Goal: Task Accomplishment & Management: Use online tool/utility

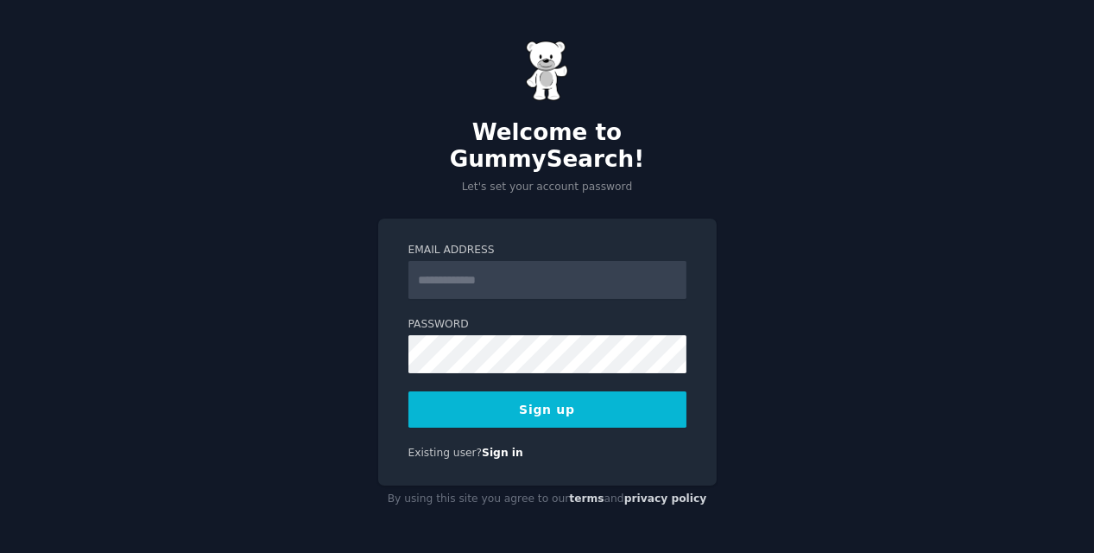
click at [559, 261] on input "Email Address" at bounding box center [547, 280] width 278 height 38
type input "**********"
click at [521, 403] on button "Sign up" at bounding box center [547, 409] width 278 height 36
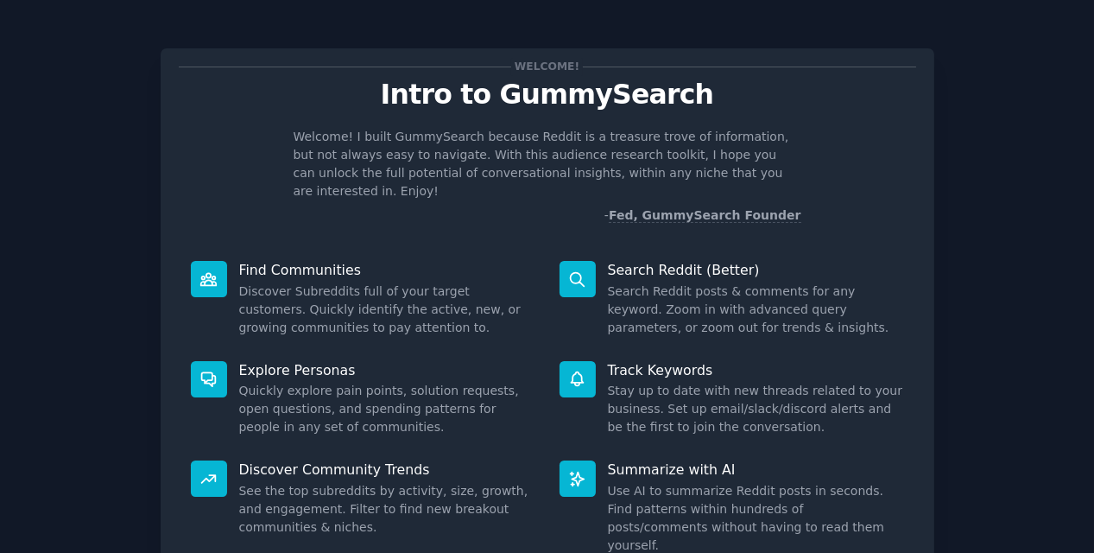
scroll to position [123, 0]
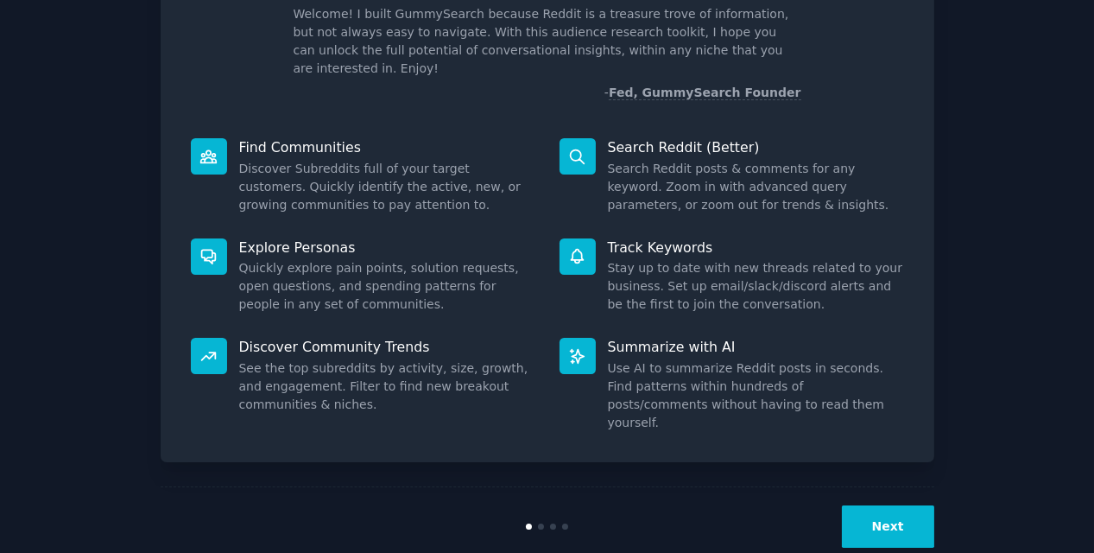
click at [907, 505] on button "Next" at bounding box center [888, 526] width 92 height 42
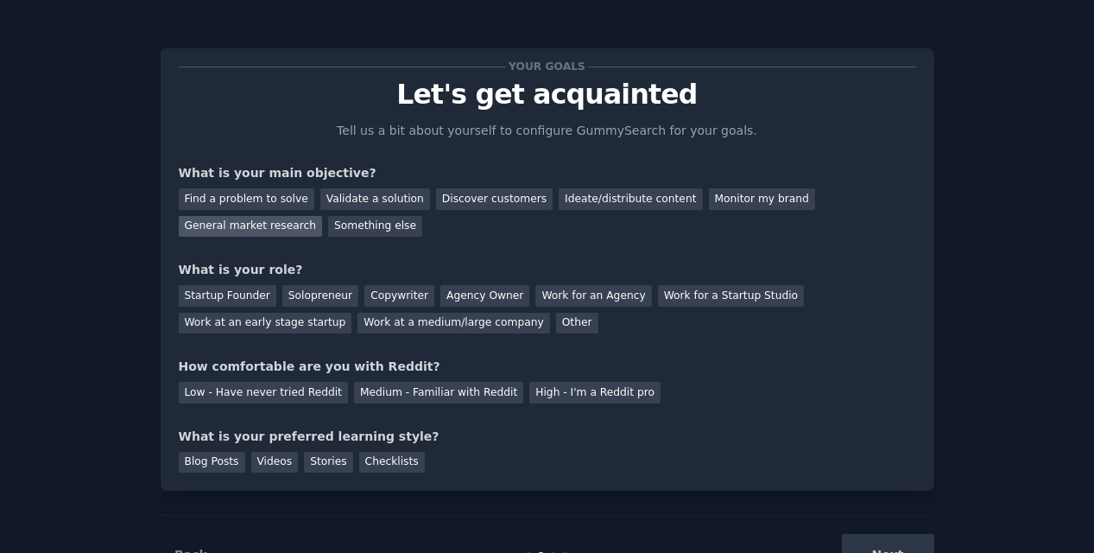
click at [323, 216] on div "General market research" at bounding box center [251, 227] width 144 height 22
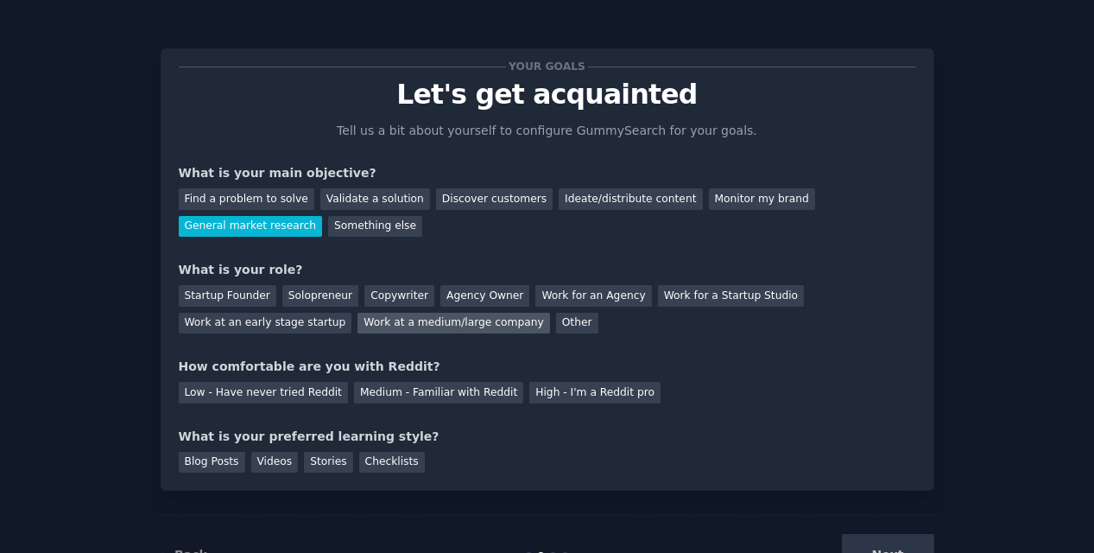
click at [357, 326] on div "Work at a medium/large company" at bounding box center [453, 324] width 192 height 22
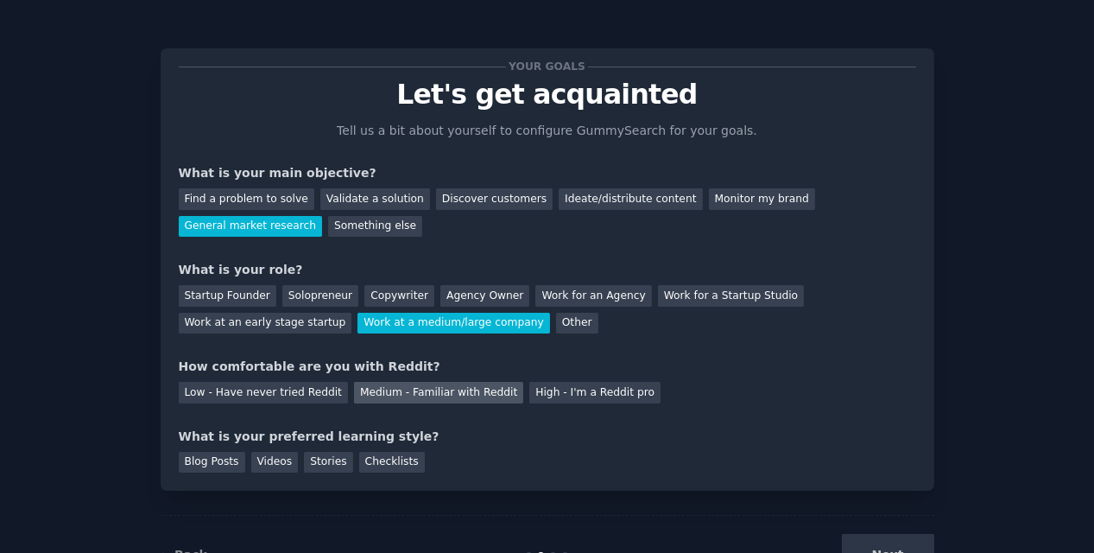
click at [376, 393] on div "Medium - Familiar with Reddit" at bounding box center [438, 393] width 169 height 22
click at [267, 458] on div "Videos" at bounding box center [274, 463] width 47 height 22
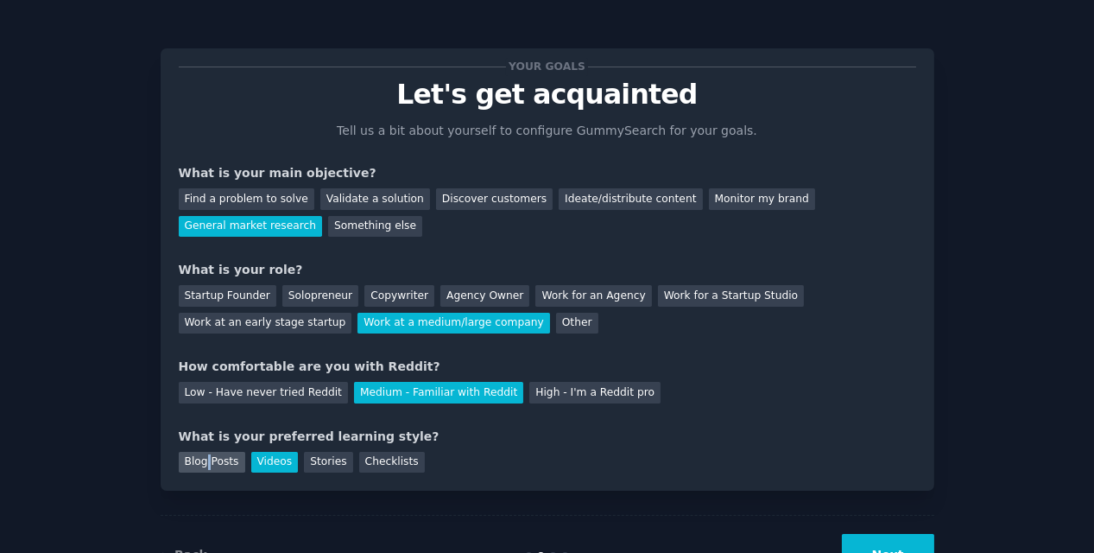
drag, startPoint x: 204, startPoint y: 449, endPoint x: 206, endPoint y: 458, distance: 9.8
click at [206, 458] on div "Blog Posts Videos Stories Checklists" at bounding box center [547, 460] width 737 height 28
click at [206, 458] on div "Blog Posts" at bounding box center [212, 463] width 66 height 22
click at [265, 458] on div "Videos" at bounding box center [274, 463] width 47 height 22
click at [901, 543] on button "Next" at bounding box center [888, 555] width 92 height 42
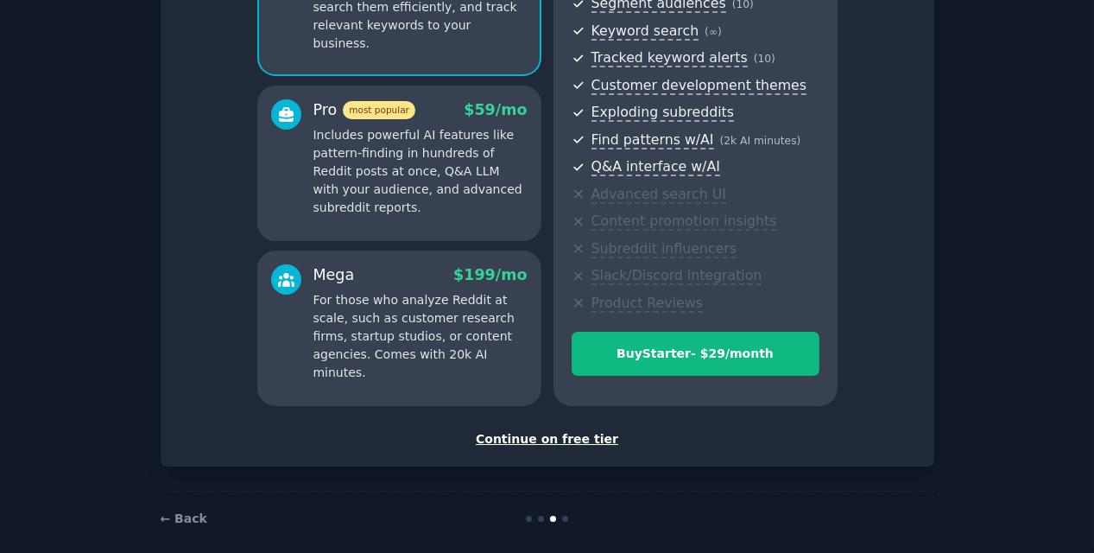
scroll to position [250, 0]
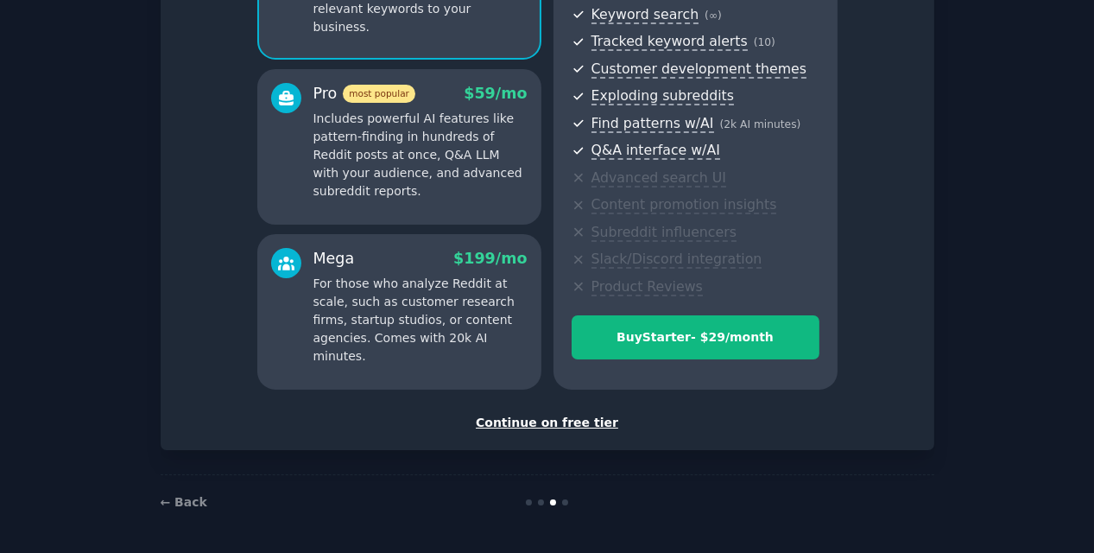
click at [555, 420] on div "Continue on free tier" at bounding box center [547, 423] width 737 height 18
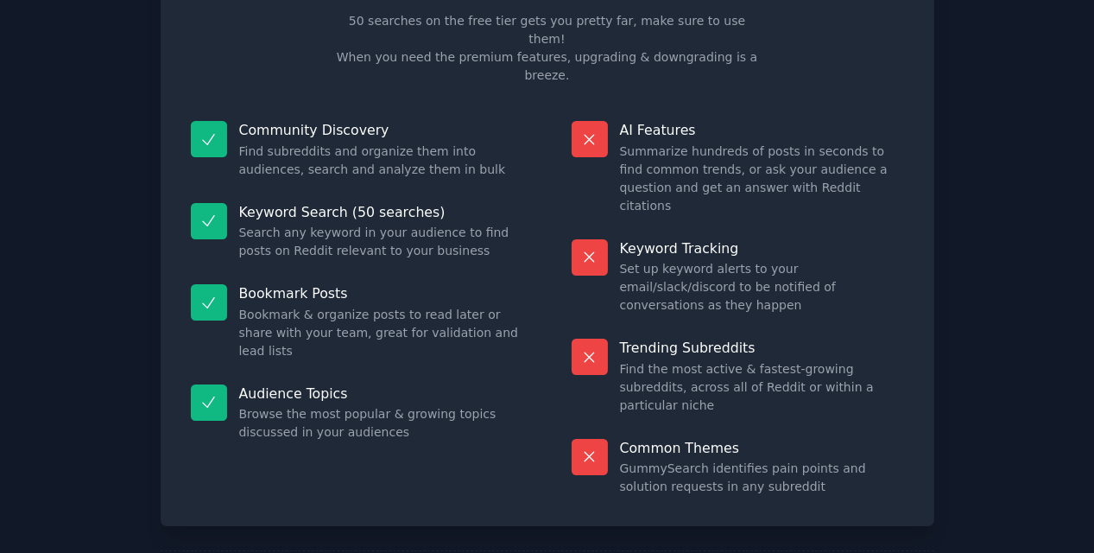
scroll to position [119, 0]
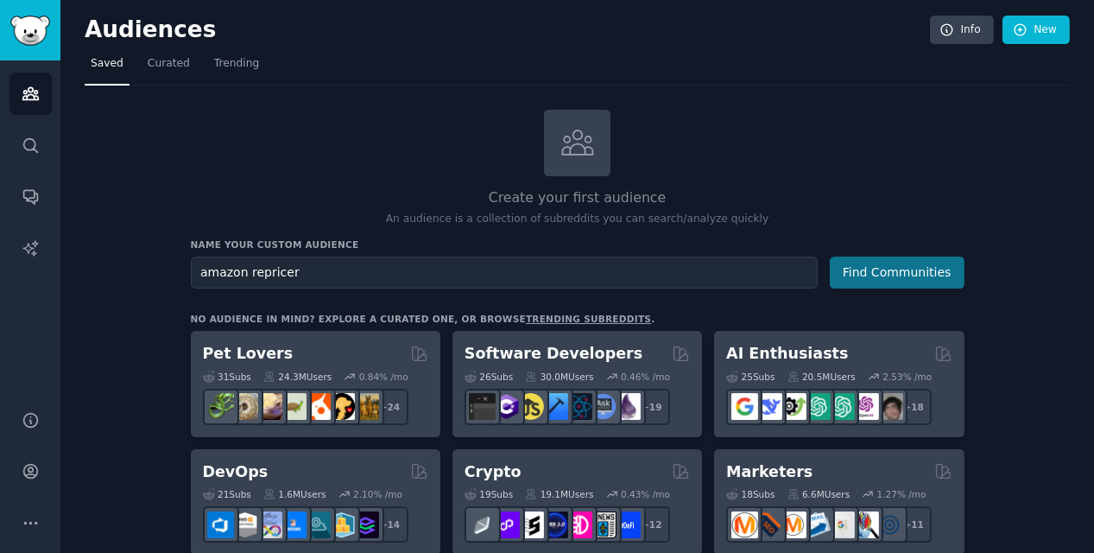
type input "amazon repricer"
click at [867, 268] on button "Find Communities" at bounding box center [897, 272] width 135 height 32
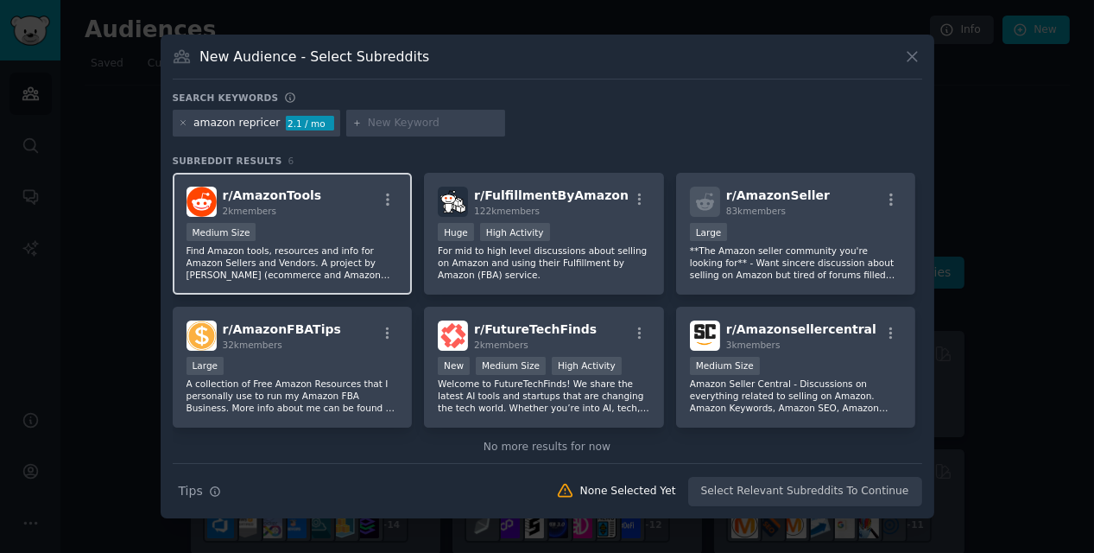
click at [307, 228] on div "Medium Size" at bounding box center [292, 234] width 212 height 22
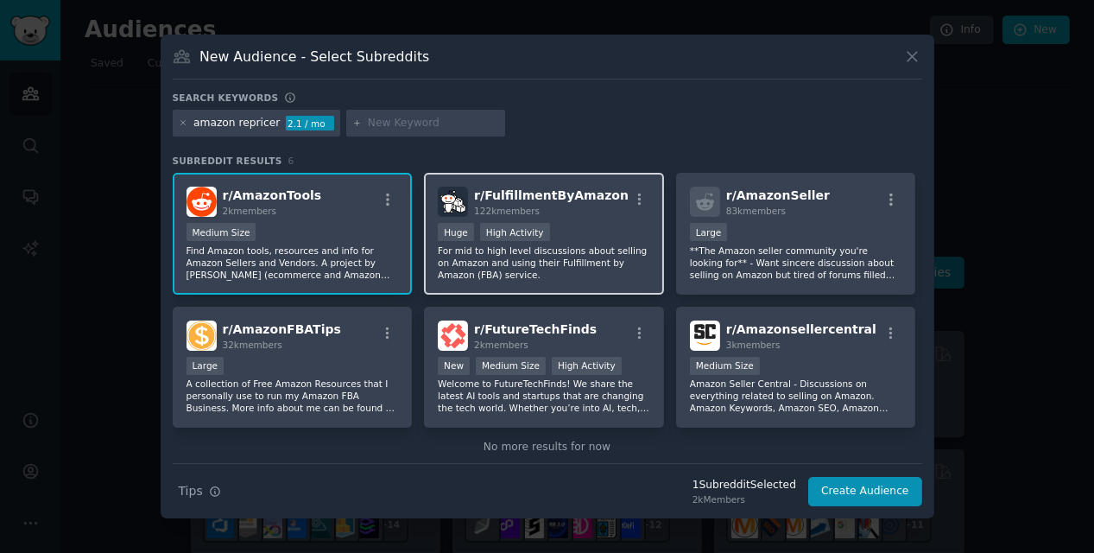
click at [598, 253] on p "For mid to high level discussions about selling on Amazon and using their Fulfi…" at bounding box center [544, 262] width 212 height 36
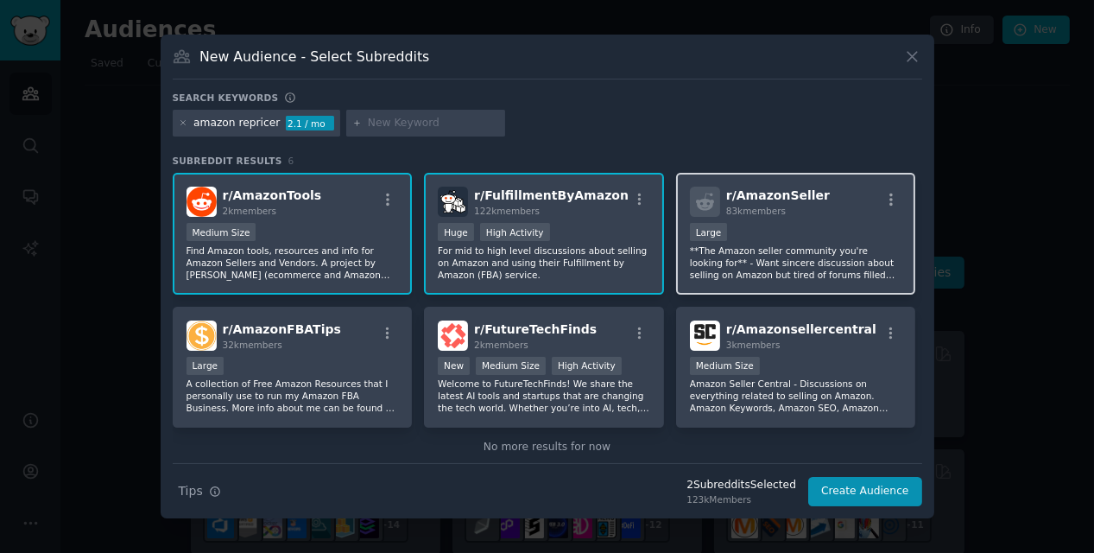
click at [822, 248] on p "**The Amazon seller community you're looking for** - Want sincere discussion ab…" at bounding box center [796, 262] width 212 height 36
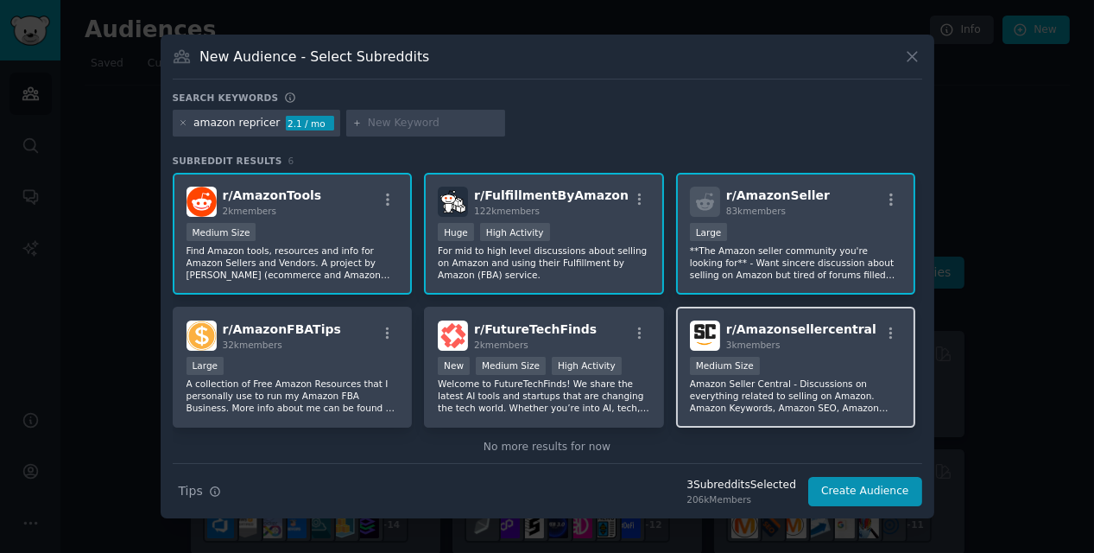
click at [812, 358] on div "1000 - 10,000 members Medium Size" at bounding box center [796, 368] width 212 height 22
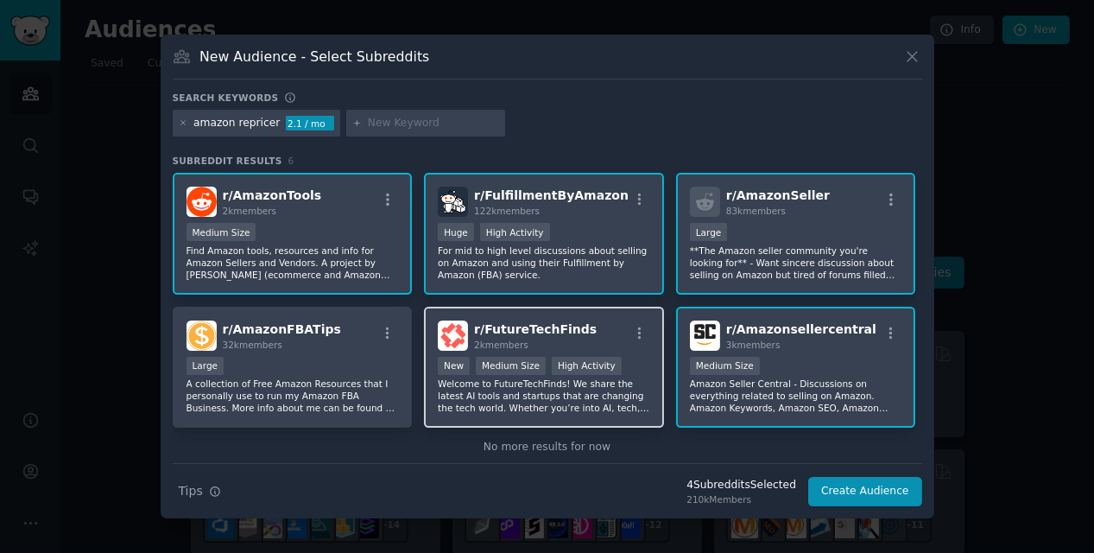
click at [575, 354] on div "r/ FutureTechFinds 2k members >= 80th percentile for submissions / day New Medi…" at bounding box center [544, 368] width 240 height 122
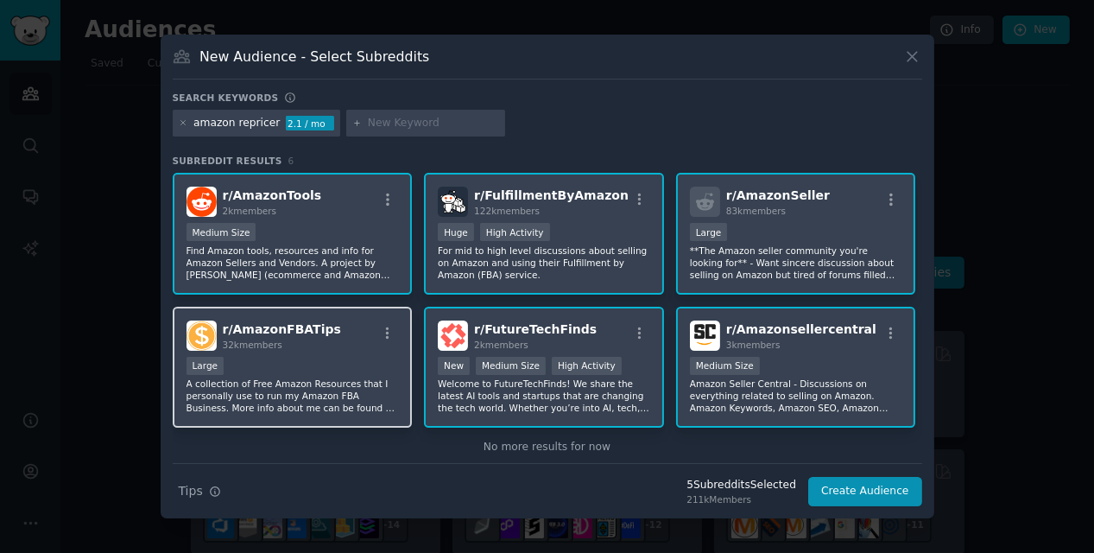
click at [333, 354] on div "r/ AmazonFBATips 32k members Large A collection of Free Amazon Resources that I…" at bounding box center [293, 368] width 240 height 122
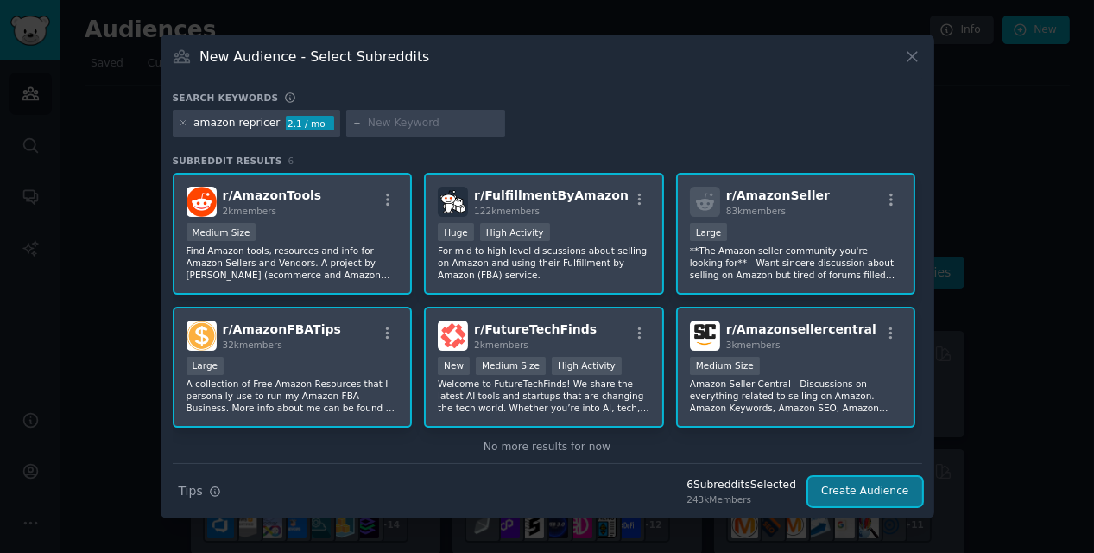
click at [870, 501] on button "Create Audience" at bounding box center [865, 491] width 114 height 29
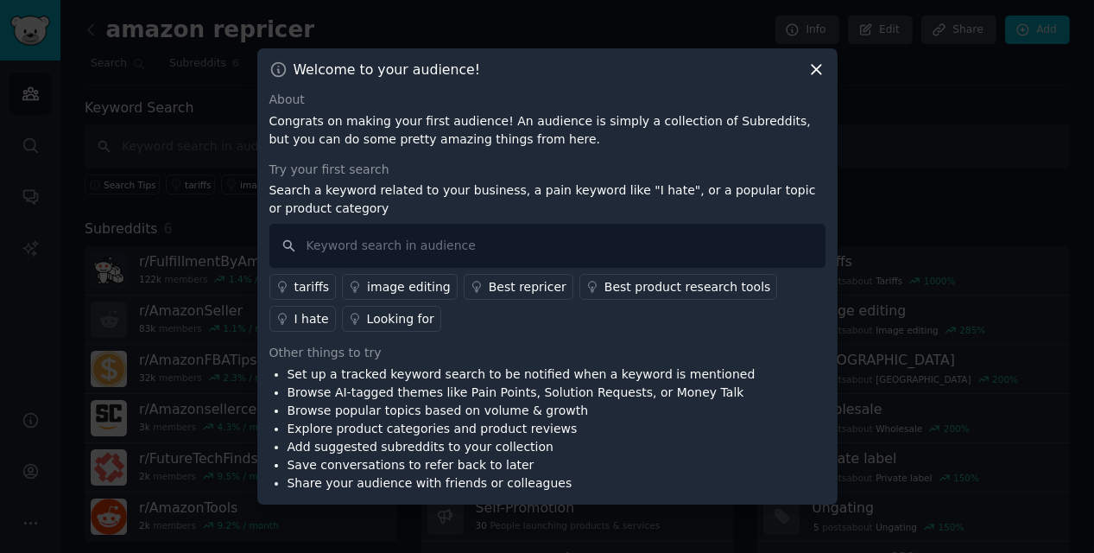
click at [812, 66] on icon at bounding box center [816, 69] width 18 height 18
